Goal: Check status: Check status

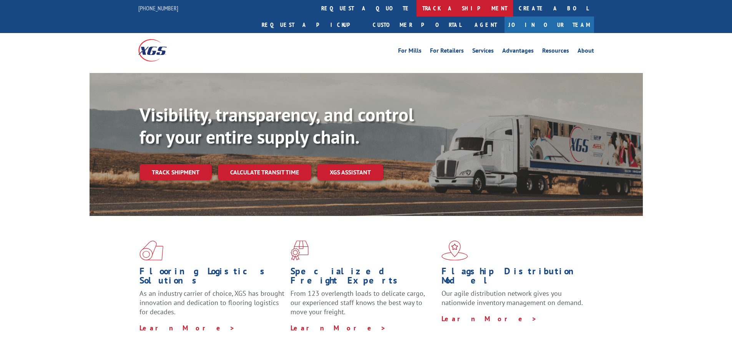
click at [417, 6] on link "track a shipment" at bounding box center [465, 8] width 96 height 17
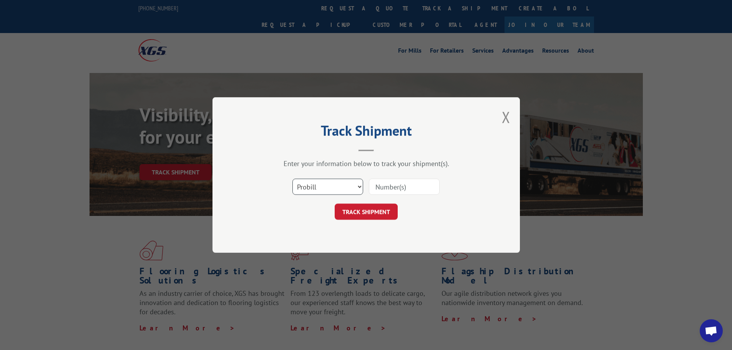
click at [326, 186] on select "Select category... Probill BOL PO" at bounding box center [328, 187] width 71 height 16
select select "po"
click at [293, 179] on select "Select category... Probill BOL PO" at bounding box center [328, 187] width 71 height 16
click at [315, 187] on select "Select category... Probill BOL PO" at bounding box center [328, 187] width 71 height 16
click at [409, 185] on input at bounding box center [404, 187] width 71 height 16
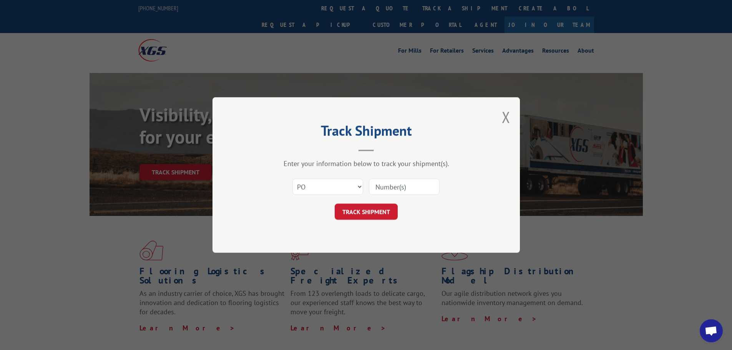
paste input "2487715"
type input "2487715"
click at [377, 207] on button "TRACK SHIPMENT" at bounding box center [366, 212] width 63 height 16
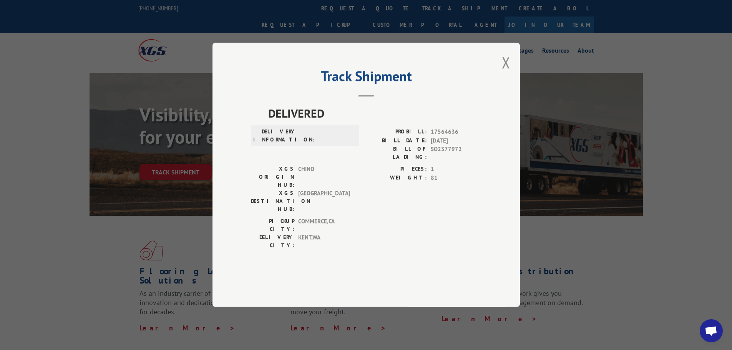
click at [454, 145] on span "[DATE]" at bounding box center [456, 140] width 51 height 9
click at [308, 183] on span "CHINO" at bounding box center [324, 177] width 52 height 24
drag, startPoint x: 461, startPoint y: 156, endPoint x: 423, endPoint y: 154, distance: 38.1
click at [423, 137] on div "PROBILL: 17564636" at bounding box center [423, 132] width 115 height 9
click at [472, 150] on div "DELIVERED DELIVERY INFORMATION: PROBILL: 17564636 BILL DATE: [DATE] BILL OF LAD…" at bounding box center [366, 179] width 231 height 149
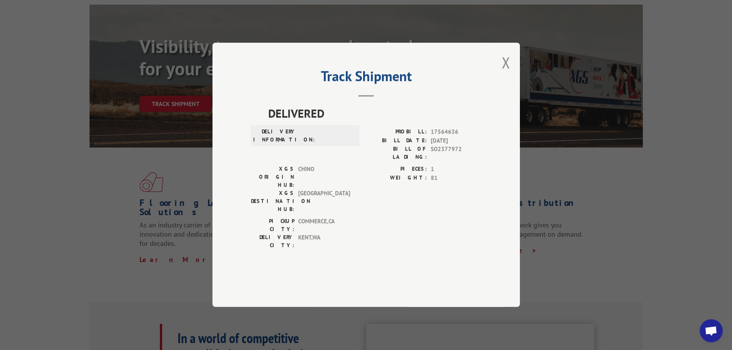
scroll to position [154, 0]
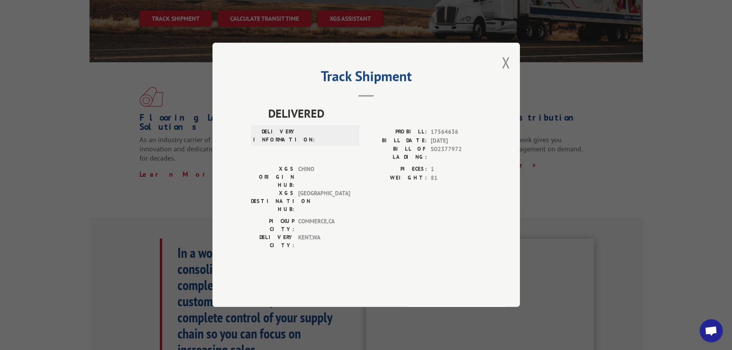
drag, startPoint x: 458, startPoint y: 86, endPoint x: 600, endPoint y: 72, distance: 143.3
click at [600, 72] on div "Track Shipment DELIVERED DELIVERY INFORMATION: PROBILL: 17564636 BILL DATE: [DA…" at bounding box center [366, 175] width 732 height 350
click at [505, 73] on button "Close modal" at bounding box center [506, 62] width 8 height 20
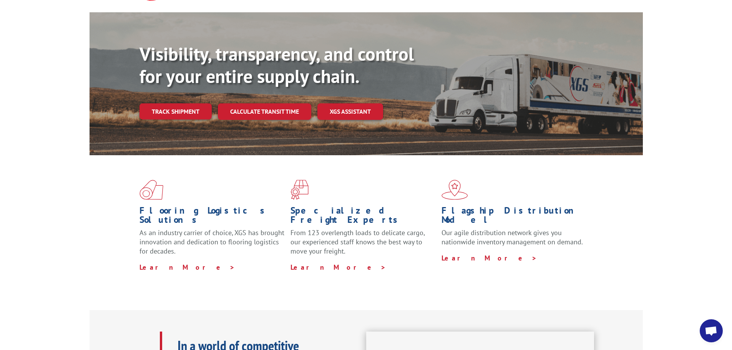
scroll to position [0, 0]
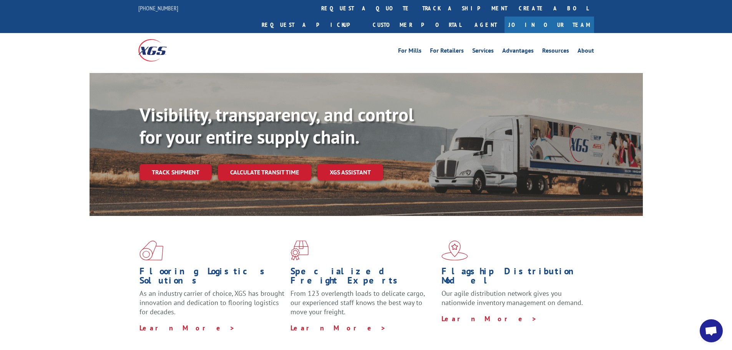
click at [417, 5] on link "track a shipment" at bounding box center [465, 8] width 96 height 17
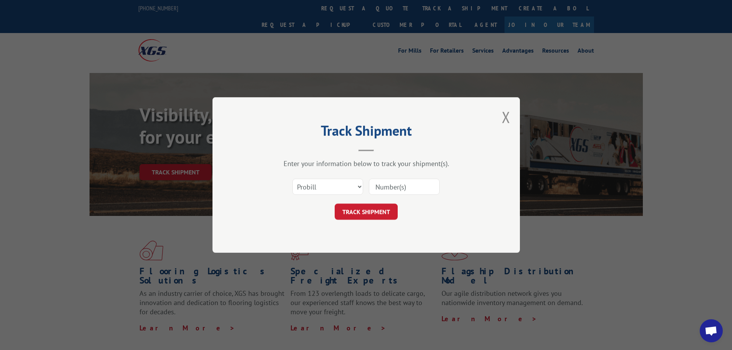
click at [379, 186] on input at bounding box center [404, 187] width 71 height 16
paste input "2487715"
type input "2487715"
click at [360, 187] on select "Select category... Probill BOL PO" at bounding box center [328, 187] width 71 height 16
select select "po"
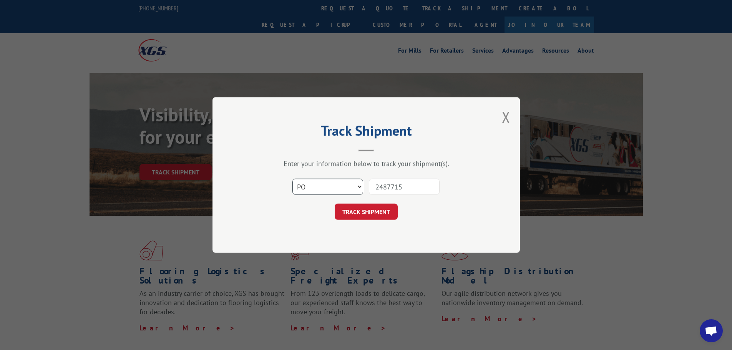
click at [293, 179] on select "Select category... Probill BOL PO" at bounding box center [328, 187] width 71 height 16
click at [364, 214] on button "TRACK SHIPMENT" at bounding box center [366, 212] width 63 height 16
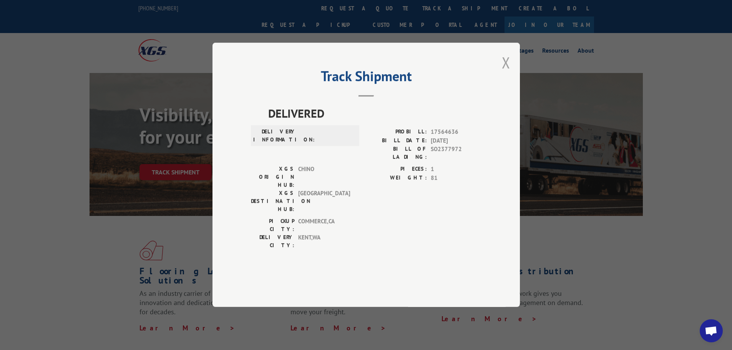
click at [506, 73] on button "Close modal" at bounding box center [506, 62] width 8 height 20
